Goal: Information Seeking & Learning: Check status

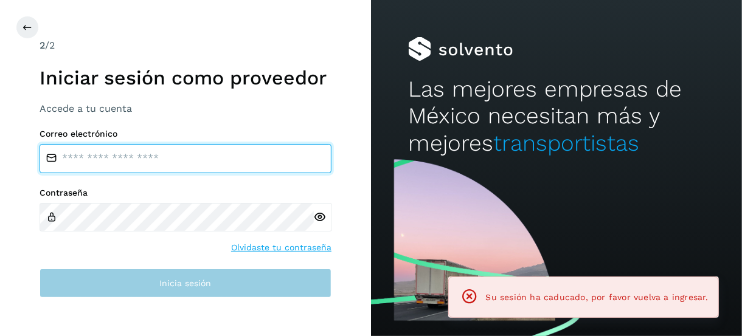
type input "**********"
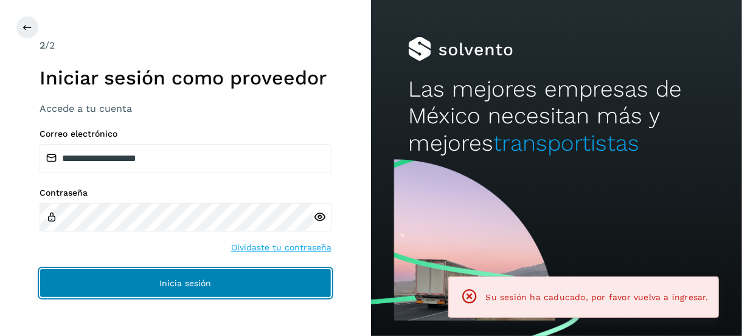
click at [106, 282] on button "Inicia sesión" at bounding box center [186, 283] width 292 height 29
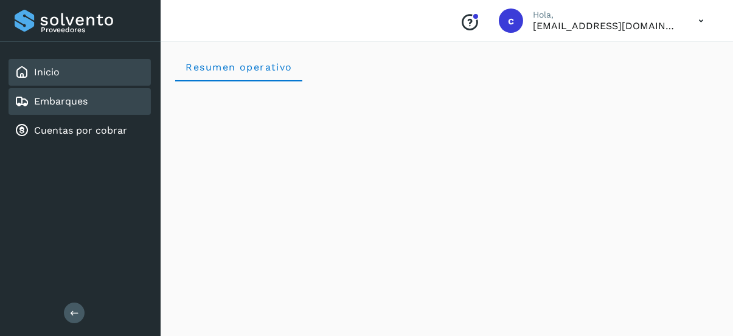
click at [63, 88] on div "Embarques" at bounding box center [80, 101] width 142 height 27
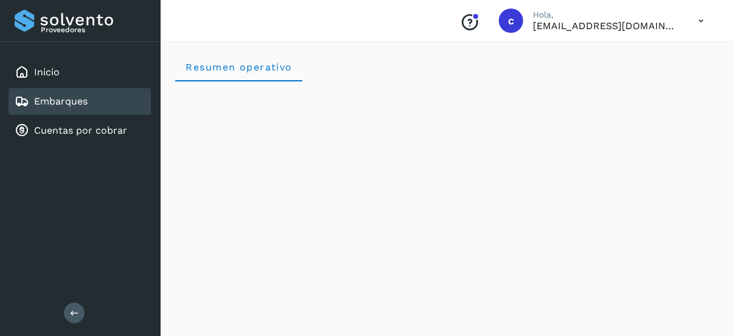
click at [61, 96] on link "Embarques" at bounding box center [61, 101] width 54 height 12
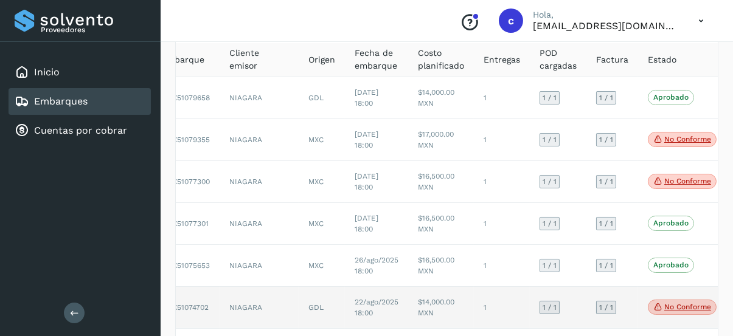
scroll to position [61, 0]
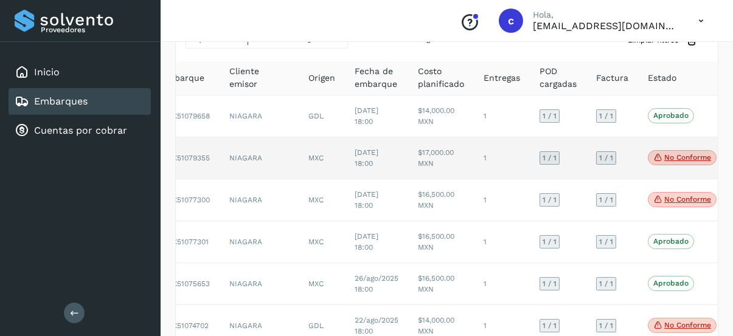
click at [653, 156] on icon at bounding box center [658, 157] width 10 height 11
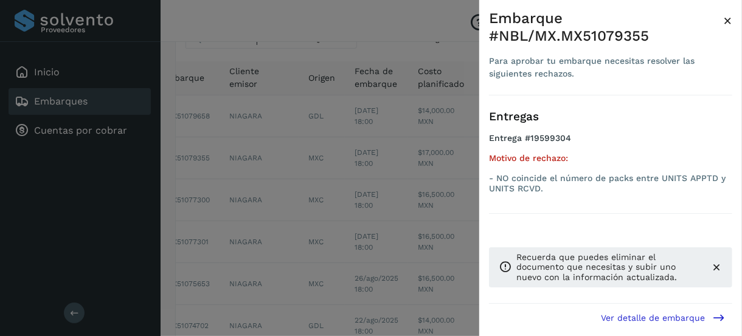
click at [397, 188] on div at bounding box center [371, 168] width 742 height 336
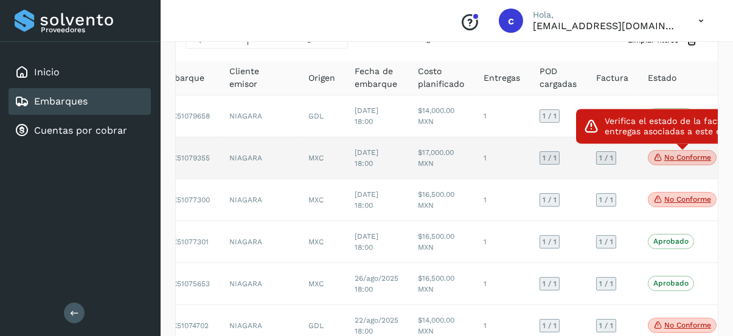
click at [648, 155] on span "No conforme" at bounding box center [682, 158] width 69 height 16
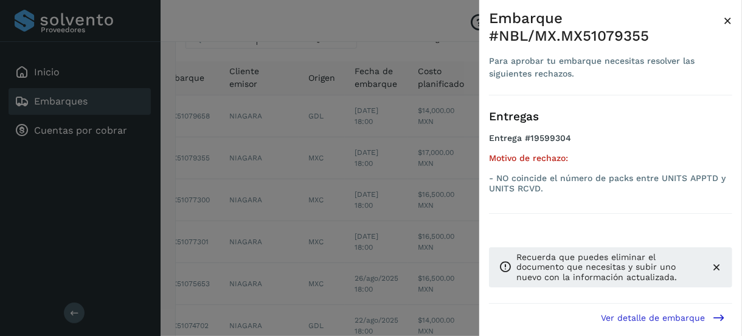
click at [409, 175] on div at bounding box center [371, 168] width 742 height 336
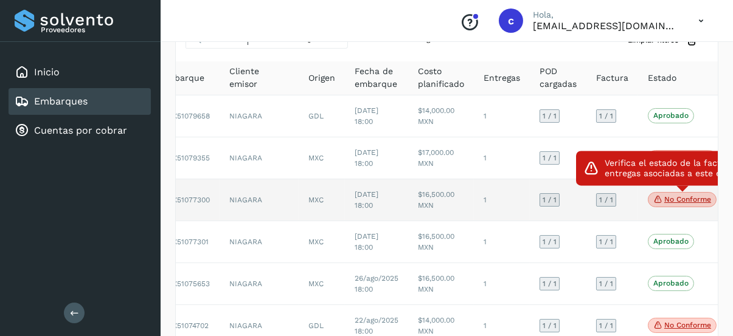
click at [658, 194] on span "No conforme" at bounding box center [682, 200] width 69 height 16
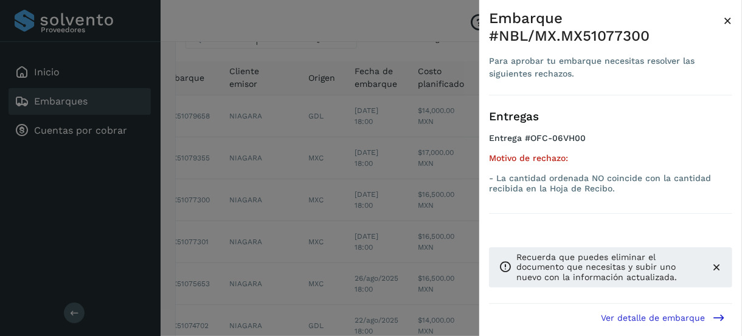
click at [409, 92] on div at bounding box center [371, 168] width 742 height 336
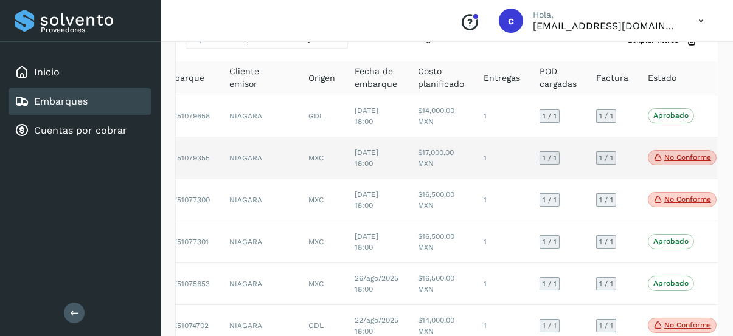
click at [664, 154] on p "No conforme" at bounding box center [687, 157] width 47 height 9
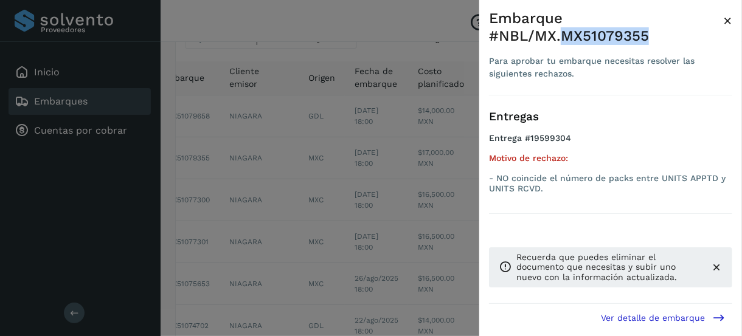
drag, startPoint x: 647, startPoint y: 32, endPoint x: 565, endPoint y: 40, distance: 82.4
click at [565, 40] on div "Embarque #NBL/MX.MX51079355" at bounding box center [606, 27] width 234 height 35
copy div "MX51079355"
drag, startPoint x: 395, startPoint y: 58, endPoint x: 572, endPoint y: 41, distance: 177.8
click at [394, 59] on div at bounding box center [371, 168] width 742 height 336
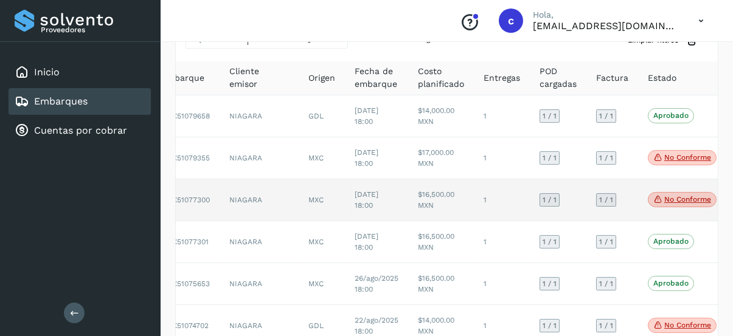
click at [664, 195] on p "No conforme" at bounding box center [687, 199] width 47 height 9
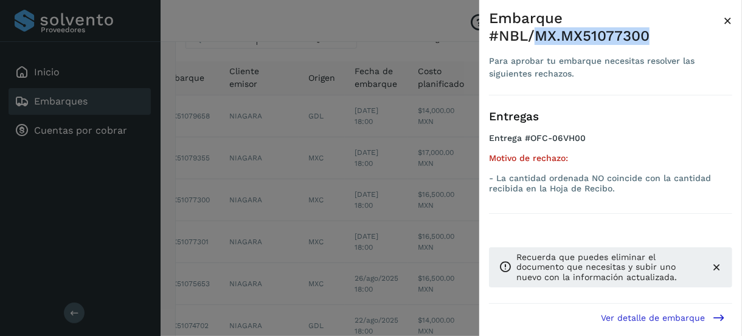
drag, startPoint x: 647, startPoint y: 36, endPoint x: 537, endPoint y: 40, distance: 110.2
click at [537, 40] on div "Embarque #NBL/MX.MX51077300" at bounding box center [606, 27] width 234 height 35
drag, startPoint x: 537, startPoint y: 40, endPoint x: 547, endPoint y: 32, distance: 12.9
click at [547, 32] on div "Embarque #NBL/MX.MX51077300" at bounding box center [606, 27] width 234 height 35
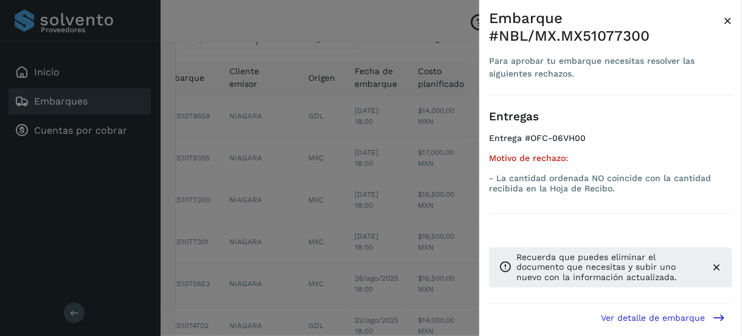
click at [547, 32] on div "Embarque #NBL/MX.MX51077300" at bounding box center [606, 27] width 234 height 35
drag, startPoint x: 535, startPoint y: 35, endPoint x: 665, endPoint y: 35, distance: 130.8
click at [665, 35] on div "Embarque #NBL/MX.MX51077300" at bounding box center [606, 27] width 234 height 35
copy div "MX.MX51077300"
click at [730, 16] on span "×" at bounding box center [727, 20] width 9 height 17
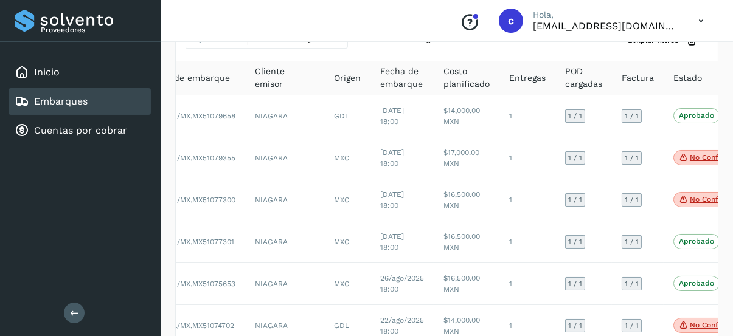
drag, startPoint x: 88, startPoint y: 19, endPoint x: 77, endPoint y: 20, distance: 10.4
click at [77, 20] on div "Proveedores" at bounding box center [80, 21] width 131 height 22
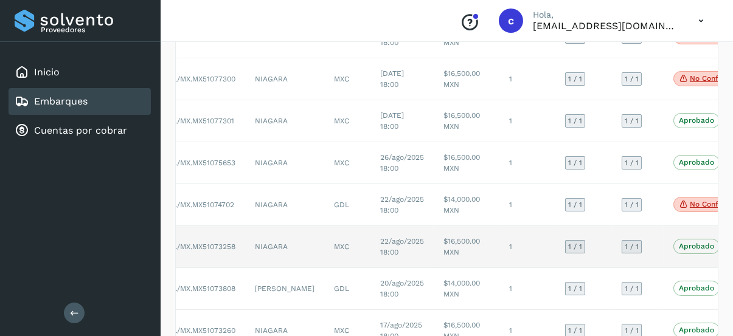
scroll to position [182, 0]
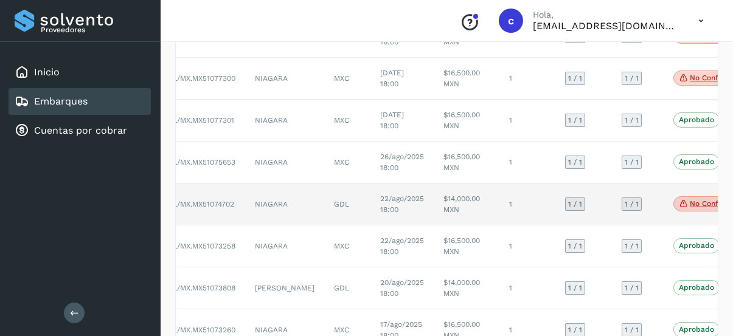
click at [690, 201] on p "No conforme" at bounding box center [713, 204] width 47 height 9
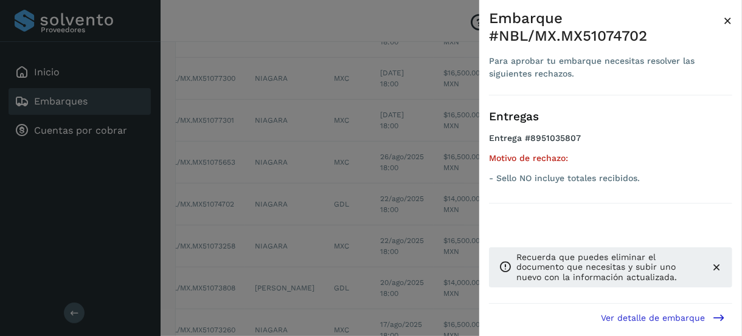
click at [374, 24] on div at bounding box center [371, 168] width 742 height 336
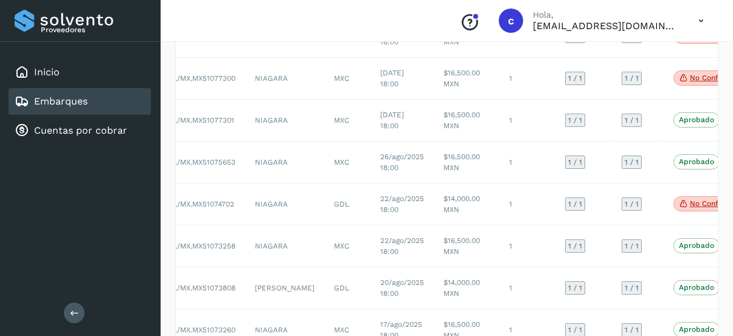
click at [66, 243] on div "Proveedores Inicio Embarques Cuentas por cobrar Salir" at bounding box center [80, 168] width 161 height 336
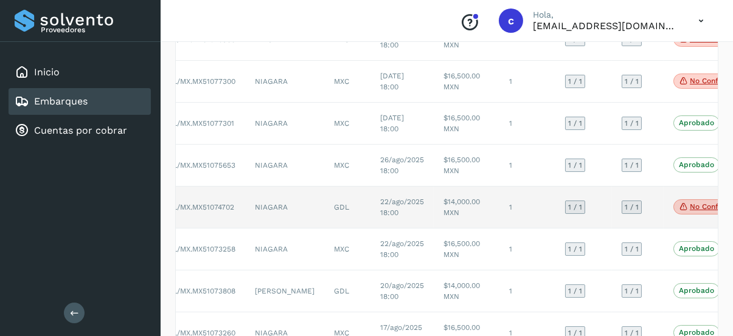
scroll to position [178, 0]
click at [384, 203] on span "22/ago/2025 18:00" at bounding box center [402, 209] width 44 height 19
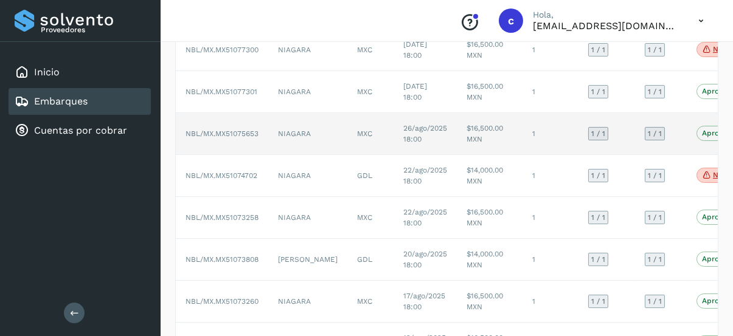
scroll to position [243, 0]
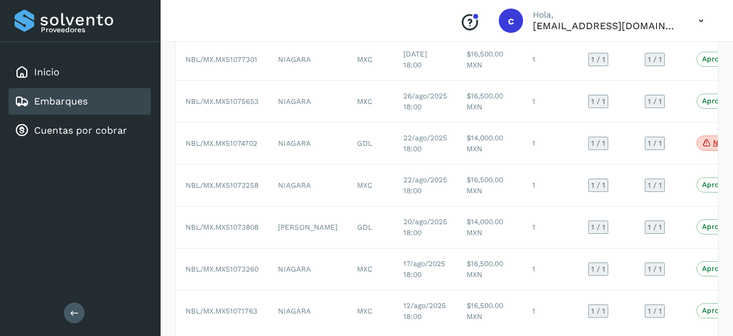
click at [75, 226] on div "Proveedores Inicio Embarques Cuentas por cobrar Salir" at bounding box center [80, 168] width 161 height 336
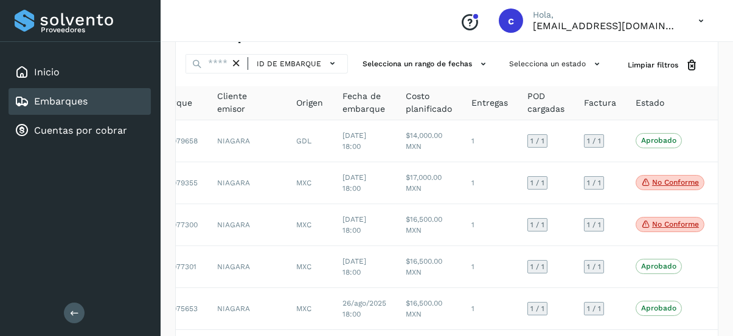
scroll to position [0, 0]
